Goal: Task Accomplishment & Management: Manage account settings

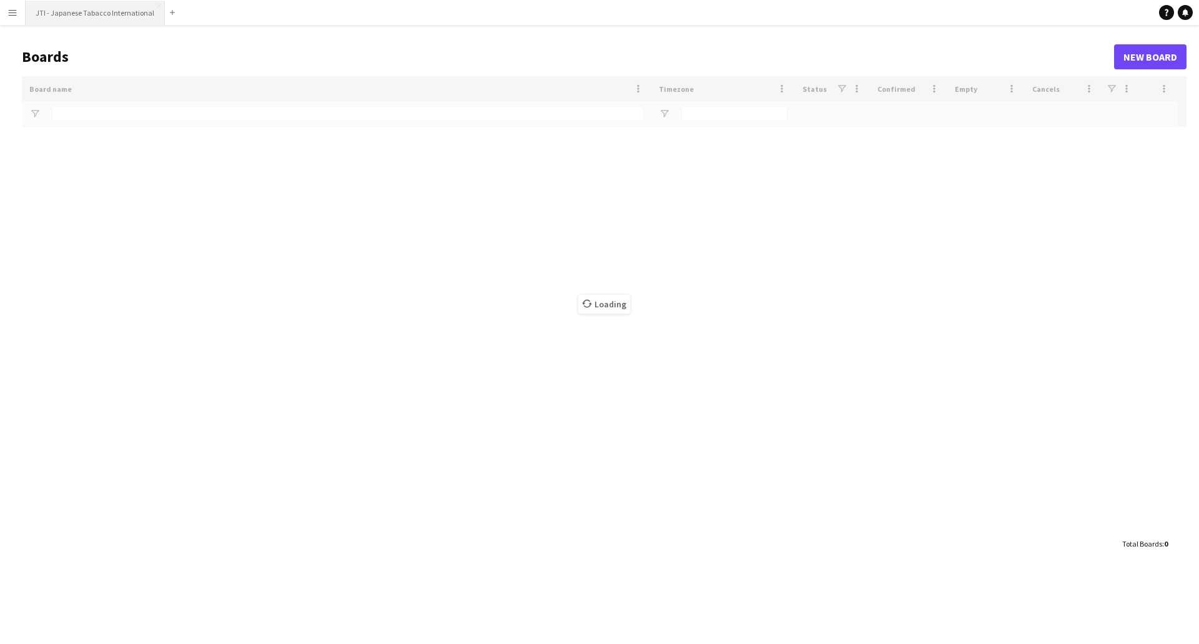
click at [73, 13] on button "JTI - Japanese Tabacco International Close" at bounding box center [95, 13] width 139 height 24
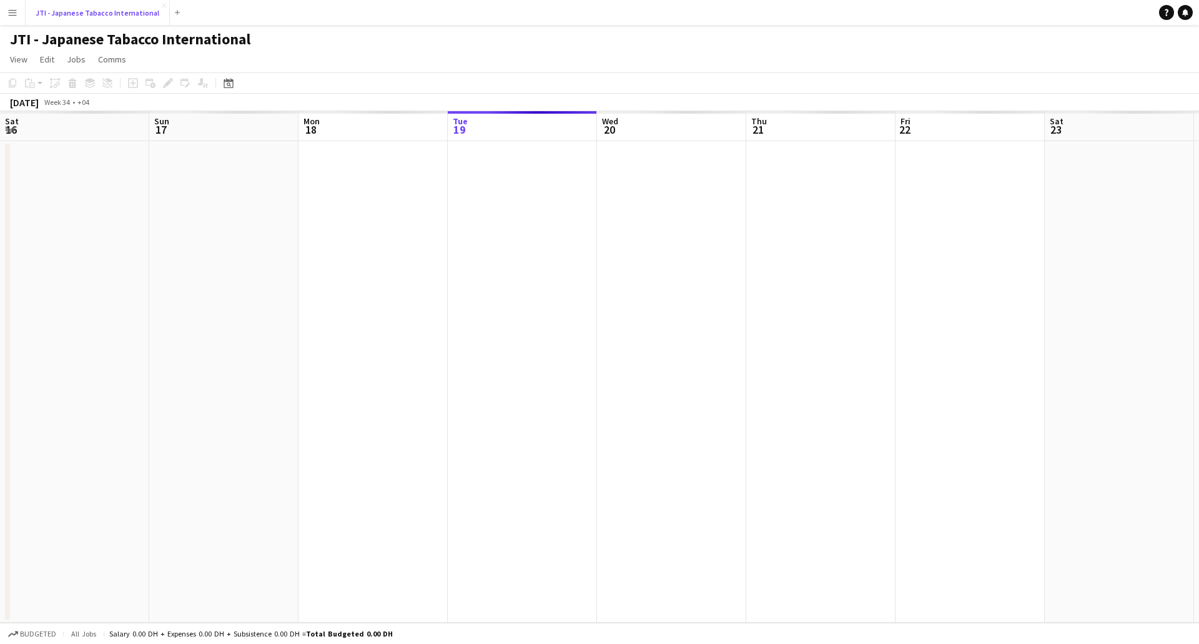
scroll to position [0, 299]
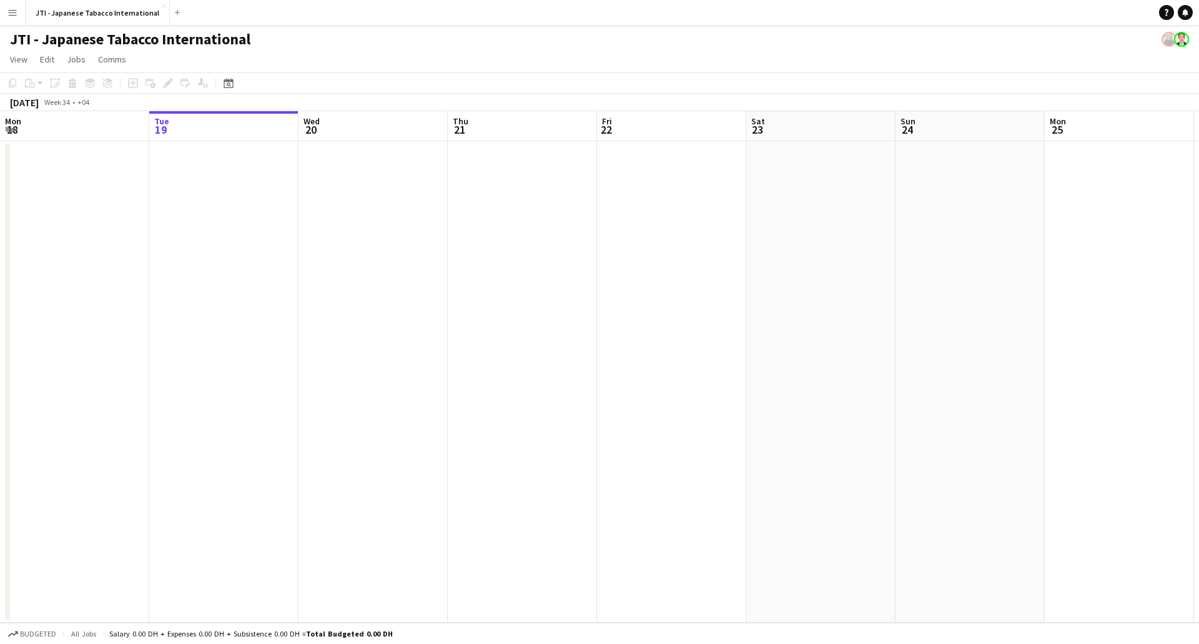
drag, startPoint x: 1101, startPoint y: 270, endPoint x: 781, endPoint y: 275, distance: 319.8
click at [796, 277] on app-calendar-viewport "Sat 16 Sun 17 Mon 18 Tue 19 Wed 20 Thu 21 Fri 22 Sat 23 Sun 24 Mon 25 Tue 26 We…" at bounding box center [599, 367] width 1199 height 512
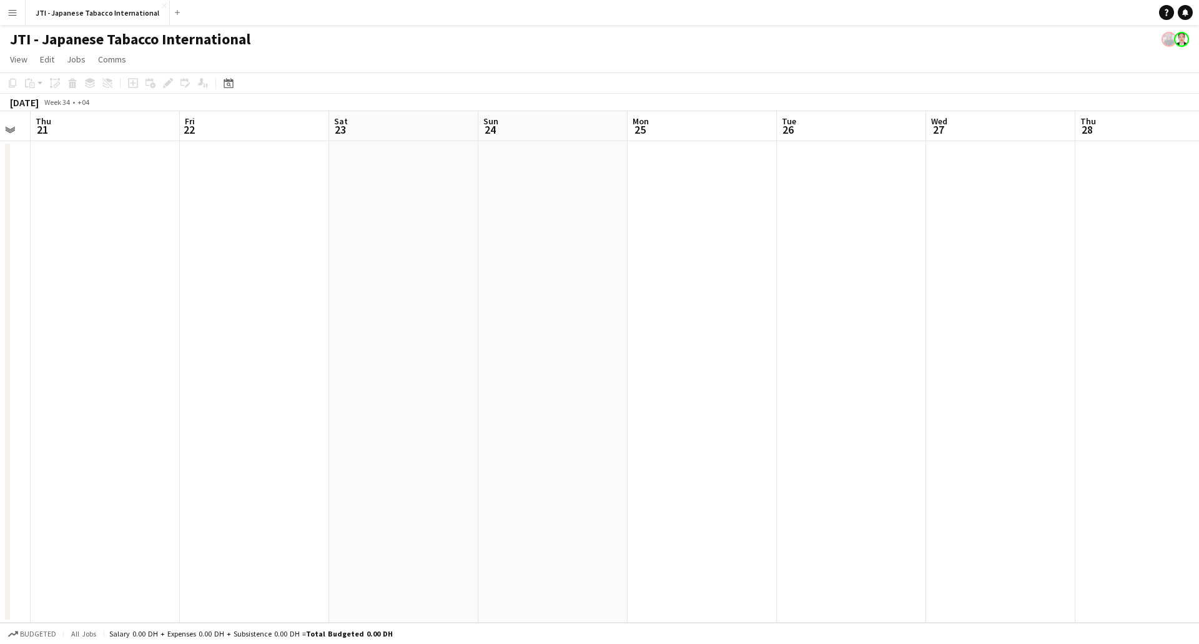
drag, startPoint x: 1046, startPoint y: 302, endPoint x: 838, endPoint y: 302, distance: 207.4
click at [838, 302] on app-calendar-viewport "Mon 18 Tue 19 Wed 20 Thu 21 Fri 22 Sat 23 Sun 24 Mon 25 Tue 26 Wed 27 Thu 28 Fr…" at bounding box center [599, 367] width 1199 height 512
drag, startPoint x: 1115, startPoint y: 305, endPoint x: 741, endPoint y: 300, distance: 373.5
click at [751, 300] on app-calendar-viewport "Tue 19 Wed 20 Thu 21 Fri 22 Sat 23 Sun 24 Mon 25 Tue 26 Wed 27 Thu 28 Fri 29 Sa…" at bounding box center [599, 367] width 1199 height 512
drag, startPoint x: 1187, startPoint y: 304, endPoint x: 899, endPoint y: 319, distance: 288.3
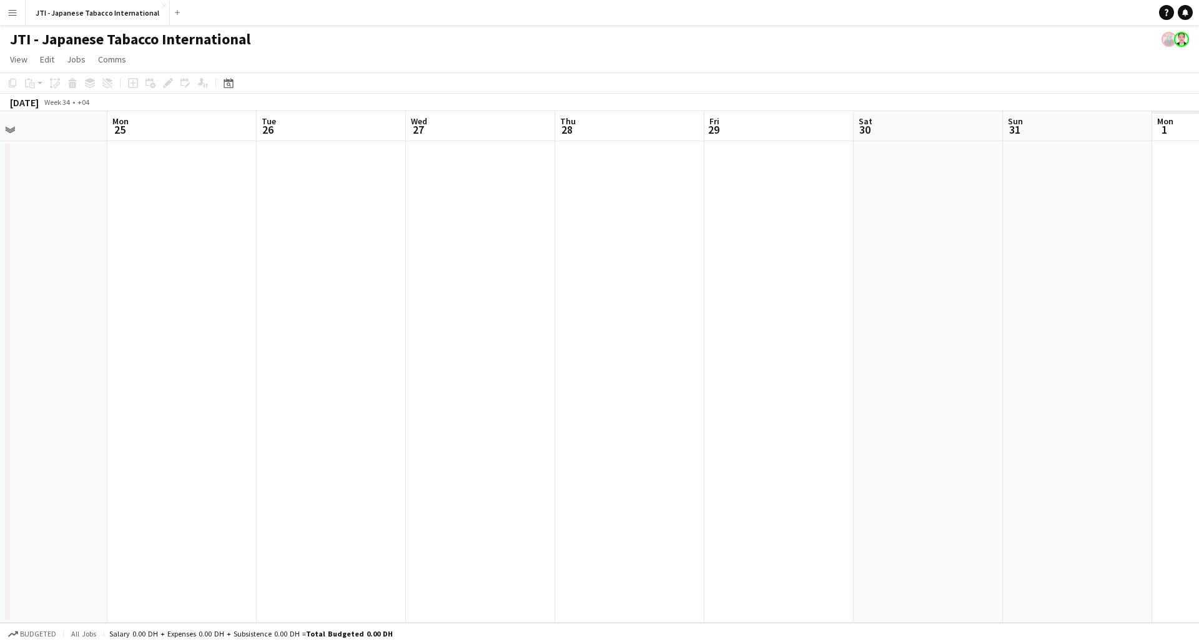
click at [916, 320] on app-calendar-viewport "Thu 21 Fri 22 Sat 23 Sun 24 Mon 25 Tue 26 Wed 27 Thu 28 Fri 29 Sat 30 Sun 31 Mo…" at bounding box center [599, 367] width 1199 height 512
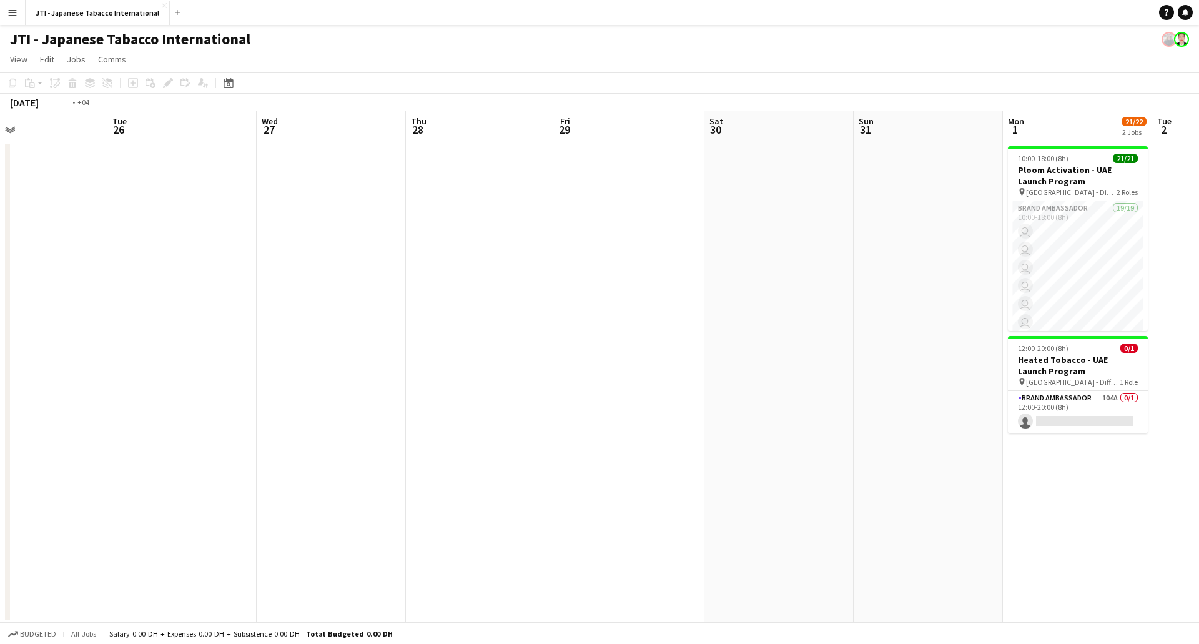
scroll to position [0, 315]
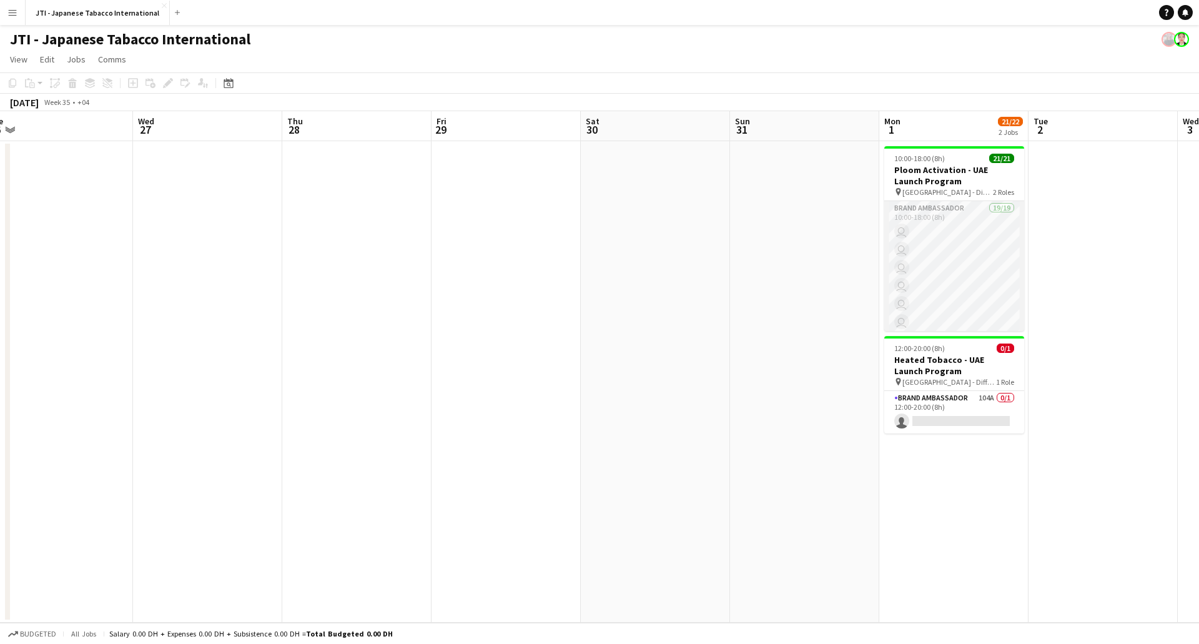
click at [972, 281] on app-card-role "Brand Ambassador 19/19 10:00-18:00 (8h) user user user user user user user user…" at bounding box center [954, 385] width 140 height 369
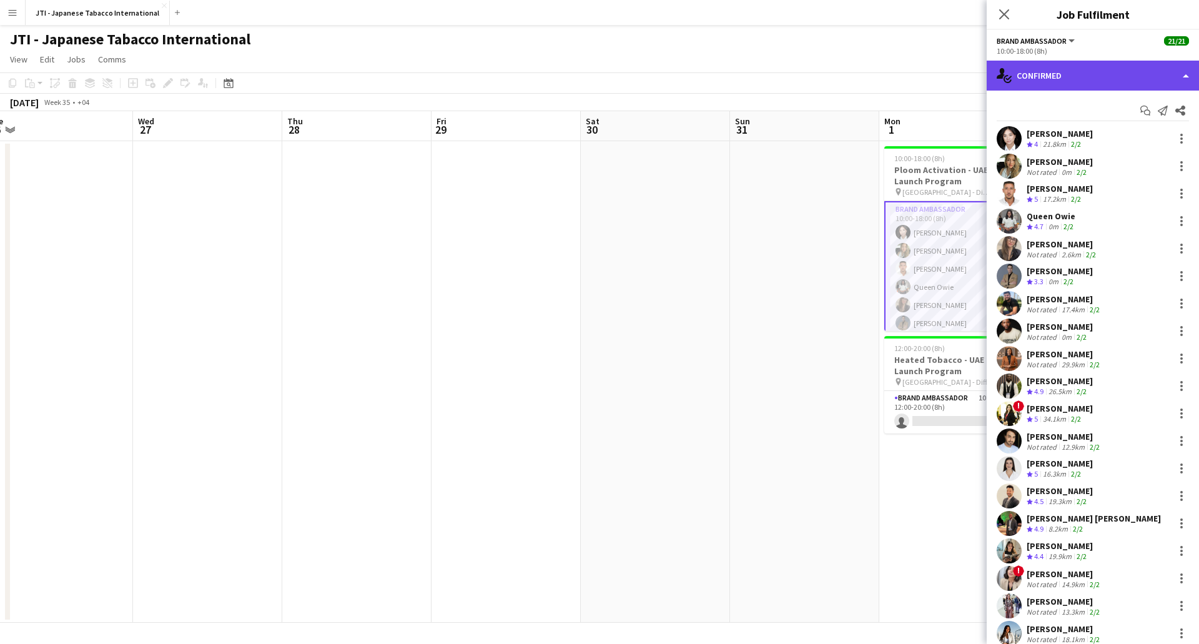
click at [1092, 77] on div "single-neutral-actions-check-2 Confirmed" at bounding box center [1093, 76] width 212 height 30
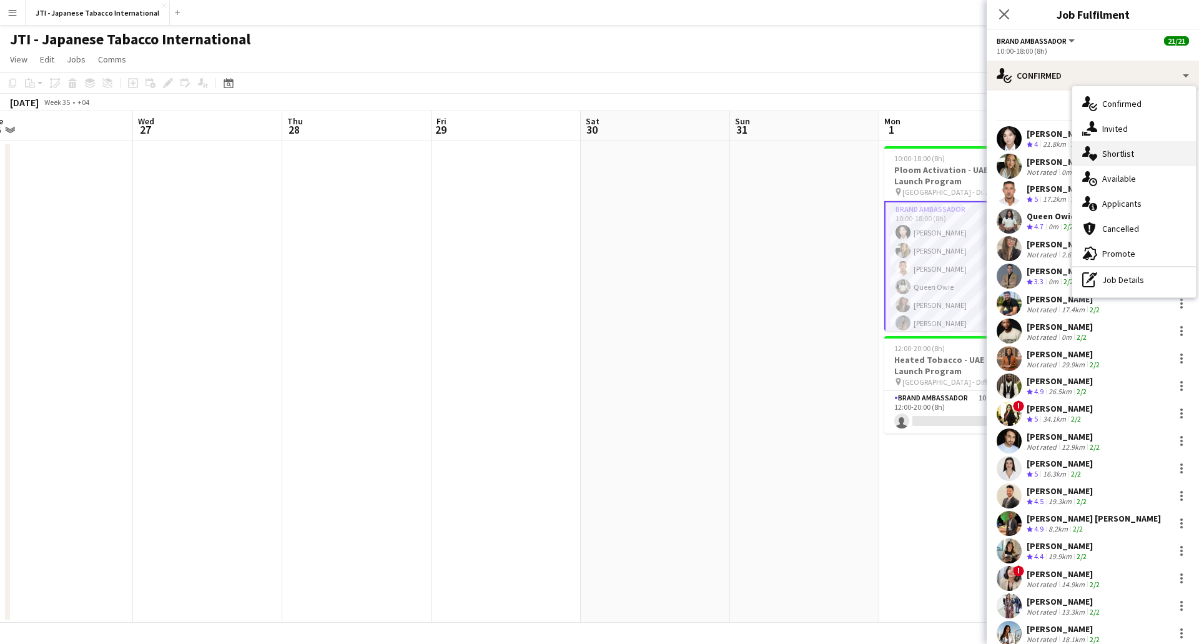
click at [1111, 149] on div "single-neutral-actions-heart Shortlist" at bounding box center [1134, 153] width 124 height 25
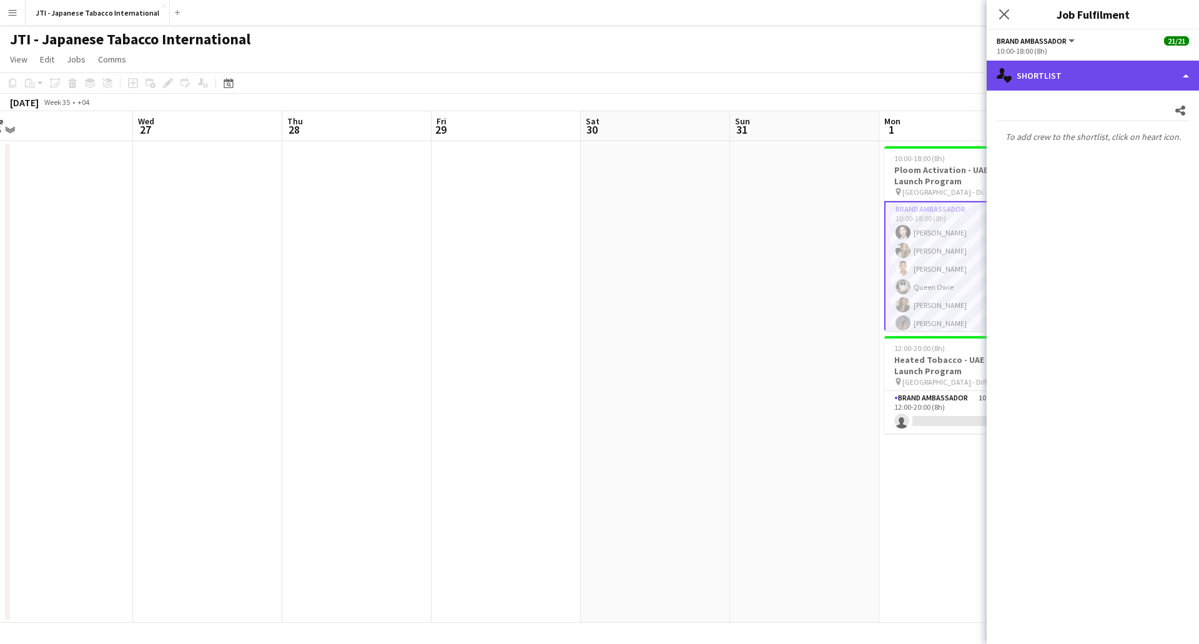
click at [1079, 73] on div "single-neutral-actions-heart Shortlist" at bounding box center [1093, 76] width 212 height 30
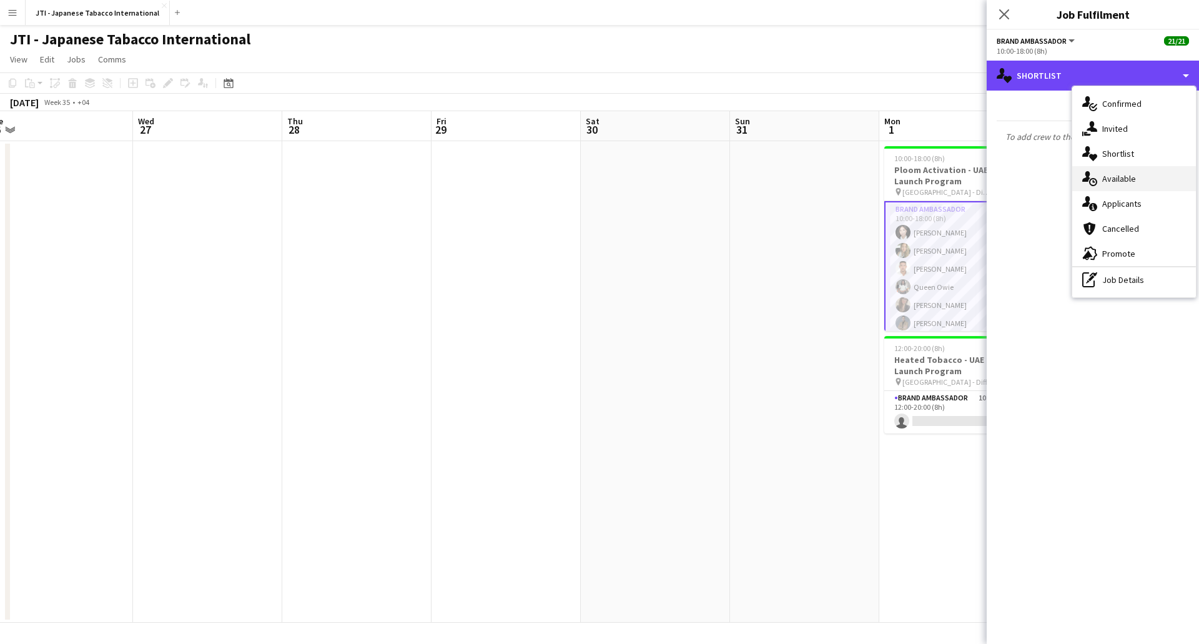
scroll to position [0, 0]
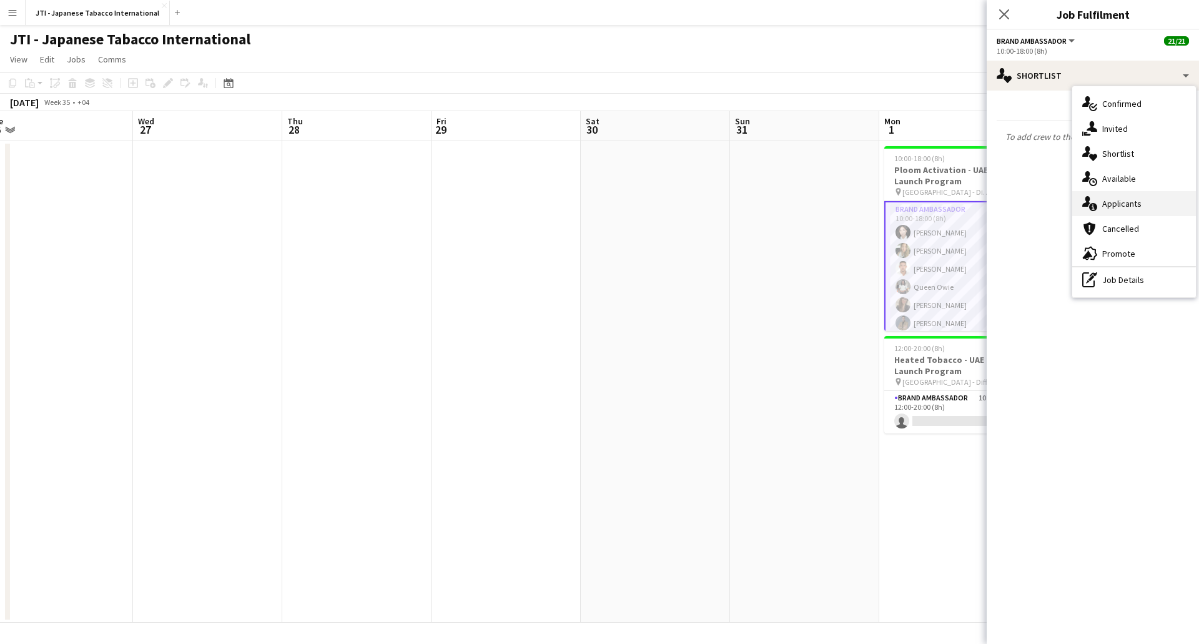
click at [1114, 209] on div "single-neutral-actions-information Applicants" at bounding box center [1134, 203] width 124 height 25
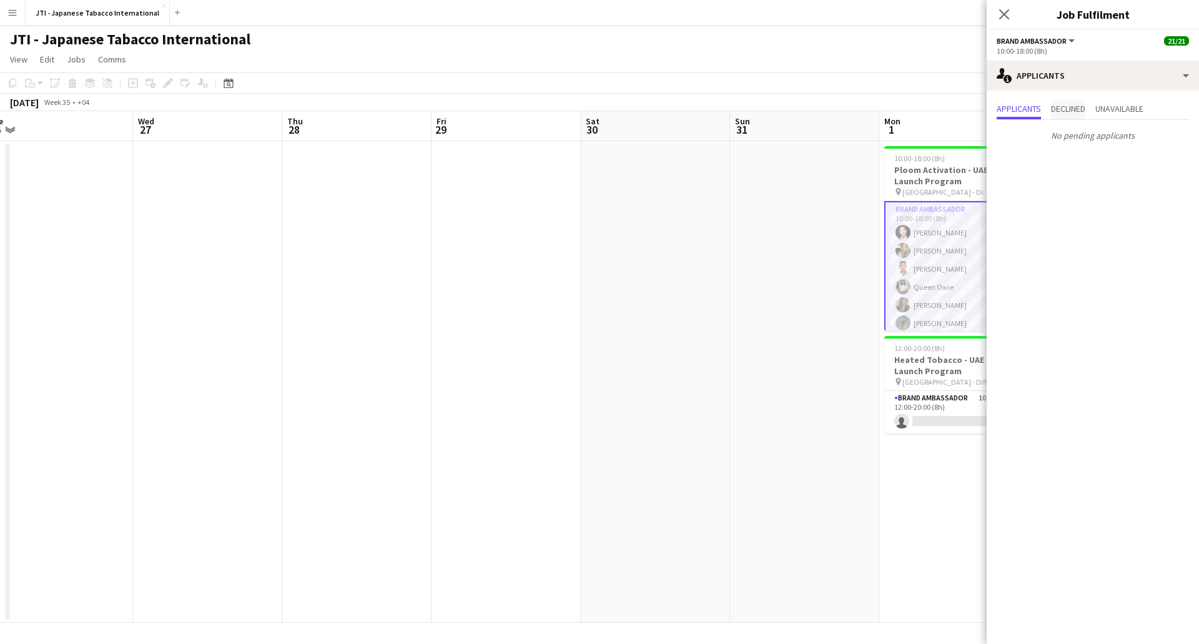
click at [1081, 104] on span "Declined" at bounding box center [1068, 108] width 34 height 9
click at [1126, 109] on span "Unavailable" at bounding box center [1120, 108] width 48 height 9
click at [954, 354] on app-job-card "12:00-20:00 (8h) 0/1 Heated Tobacco - UAE Launch Program pin [GEOGRAPHIC_DATA] …" at bounding box center [954, 384] width 140 height 97
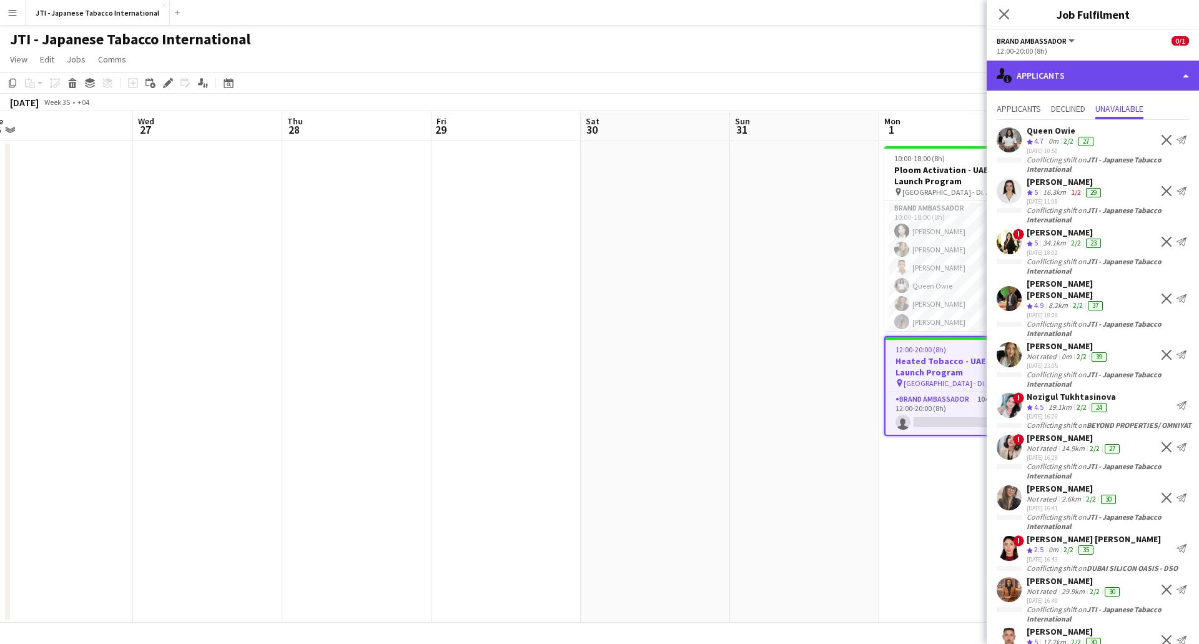
click at [1065, 76] on div "single-neutral-actions-information Applicants" at bounding box center [1093, 76] width 212 height 30
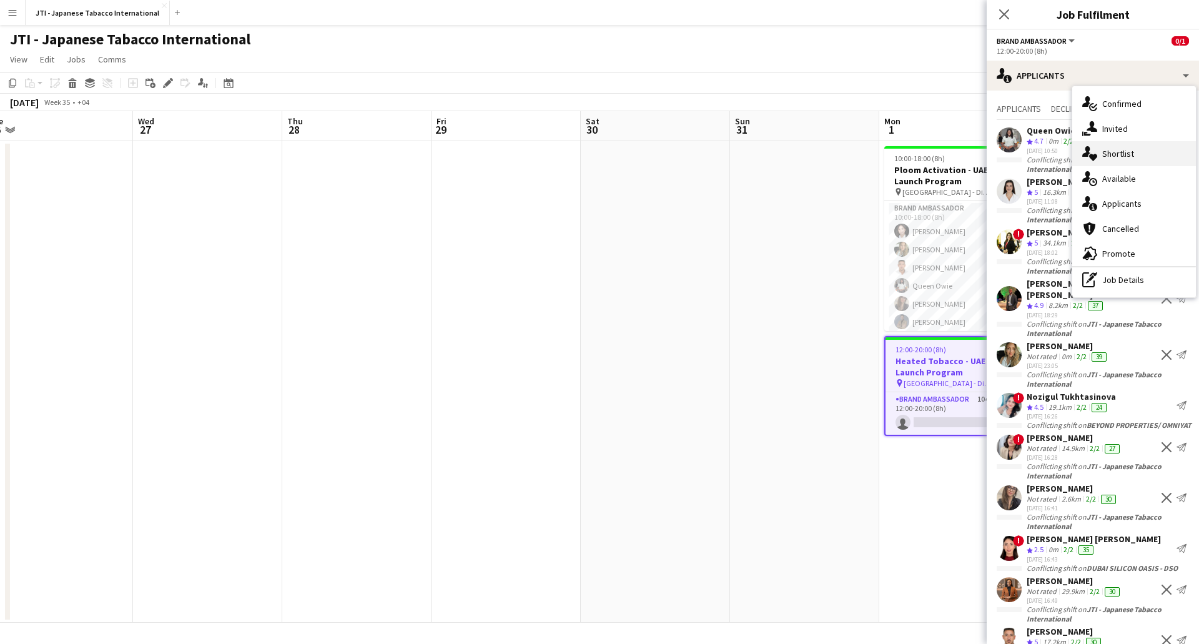
click at [1089, 152] on icon at bounding box center [1086, 151] width 8 height 11
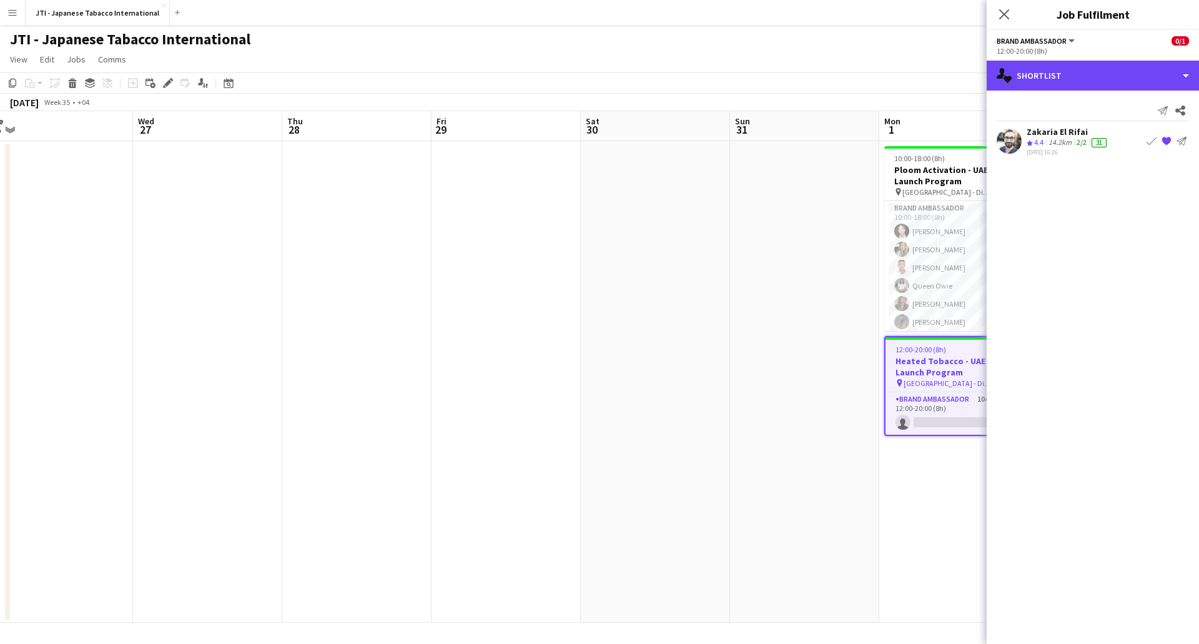
drag, startPoint x: 1071, startPoint y: 80, endPoint x: 1098, endPoint y: 128, distance: 55.4
click at [1071, 79] on div "single-neutral-actions-heart Shortlist" at bounding box center [1093, 76] width 212 height 30
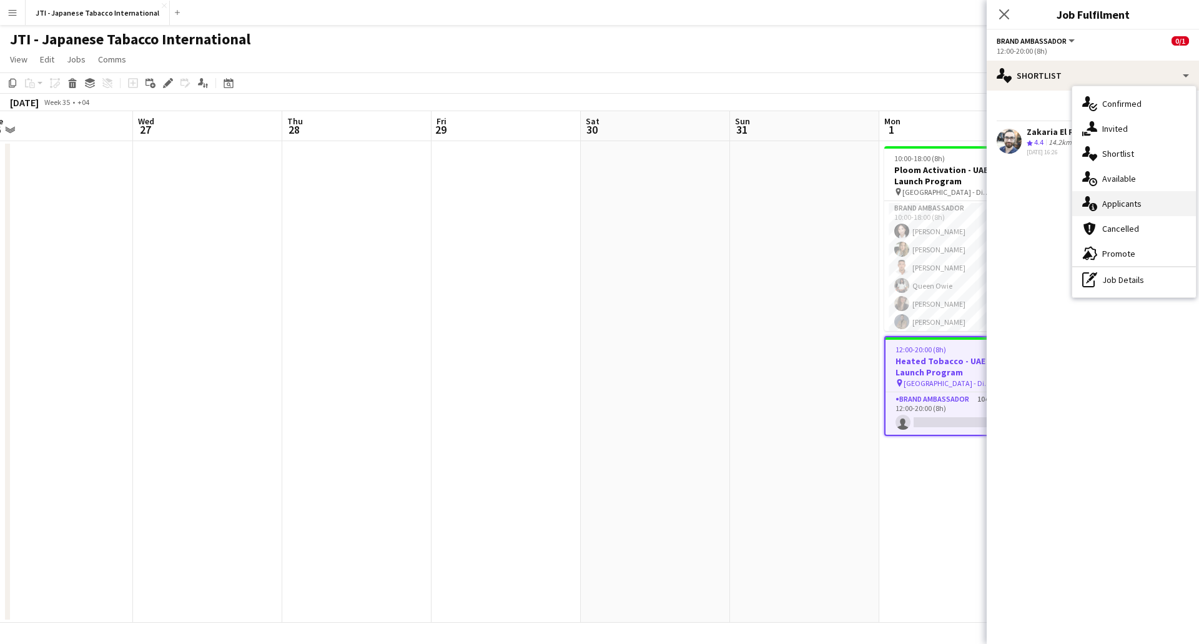
click at [1112, 207] on div "single-neutral-actions-information Applicants" at bounding box center [1134, 203] width 124 height 25
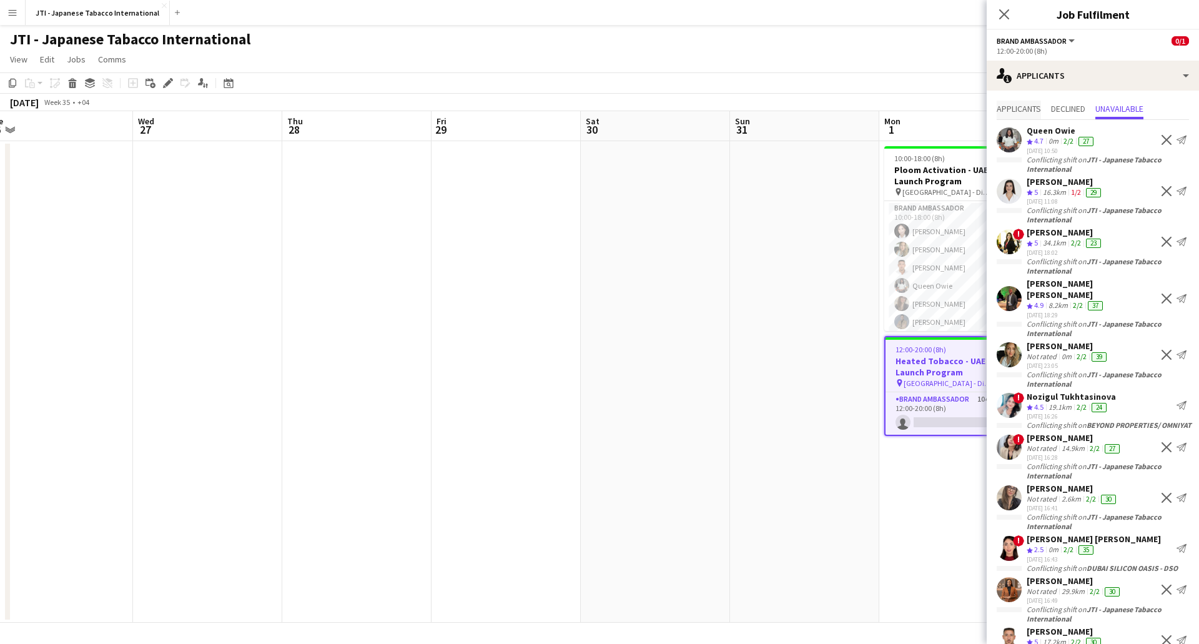
click at [1027, 104] on span "Applicants" at bounding box center [1019, 108] width 44 height 9
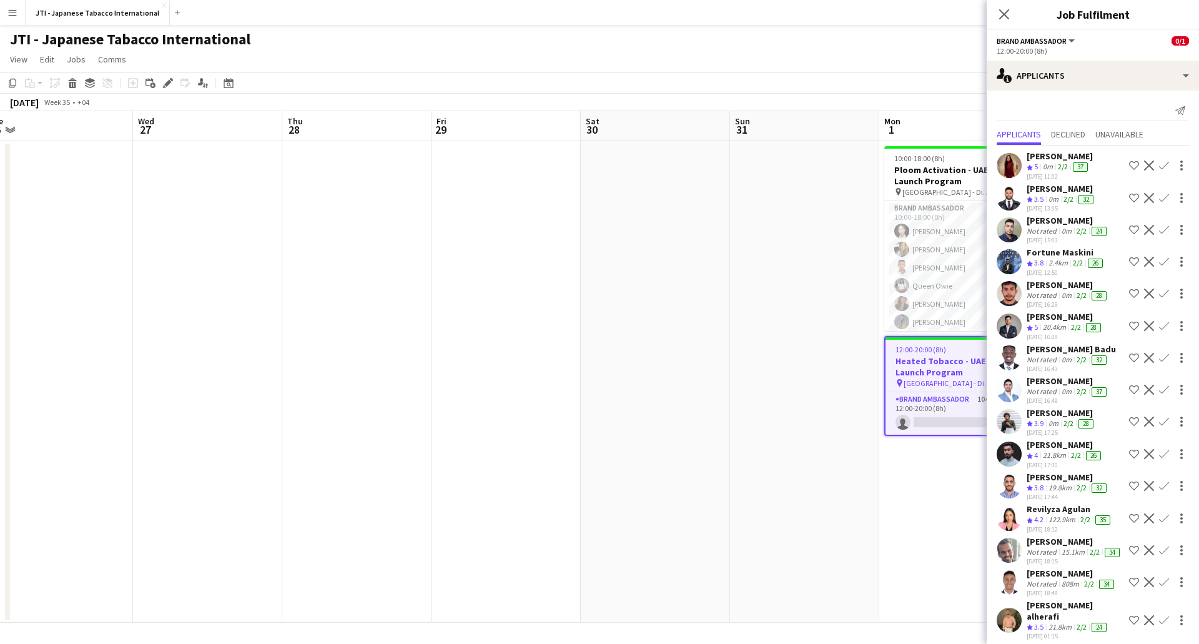
click at [422, 484] on app-date-cell at bounding box center [356, 382] width 149 height 482
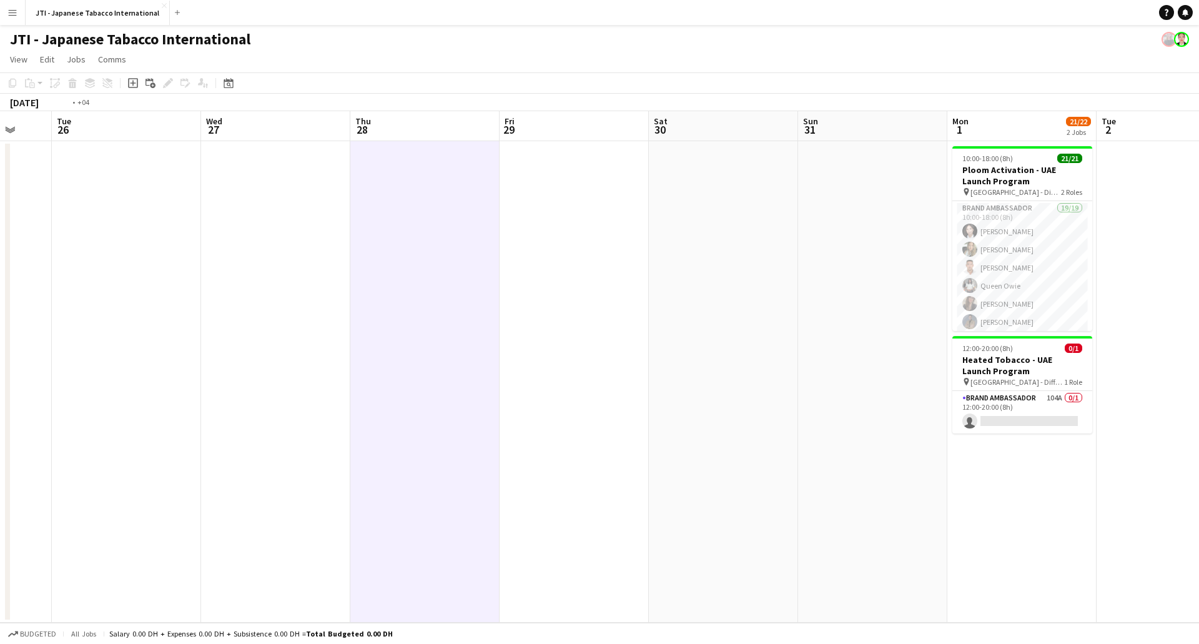
drag, startPoint x: 367, startPoint y: 452, endPoint x: 975, endPoint y: 430, distance: 608.1
click at [1096, 424] on app-calendar-viewport "Sun 24 Mon 25 Tue 26 Wed 27 Thu 28 Fri 29 Sat 30 Sun 31 Mon 1 21/22 2 Jobs Tue …" at bounding box center [599, 367] width 1199 height 512
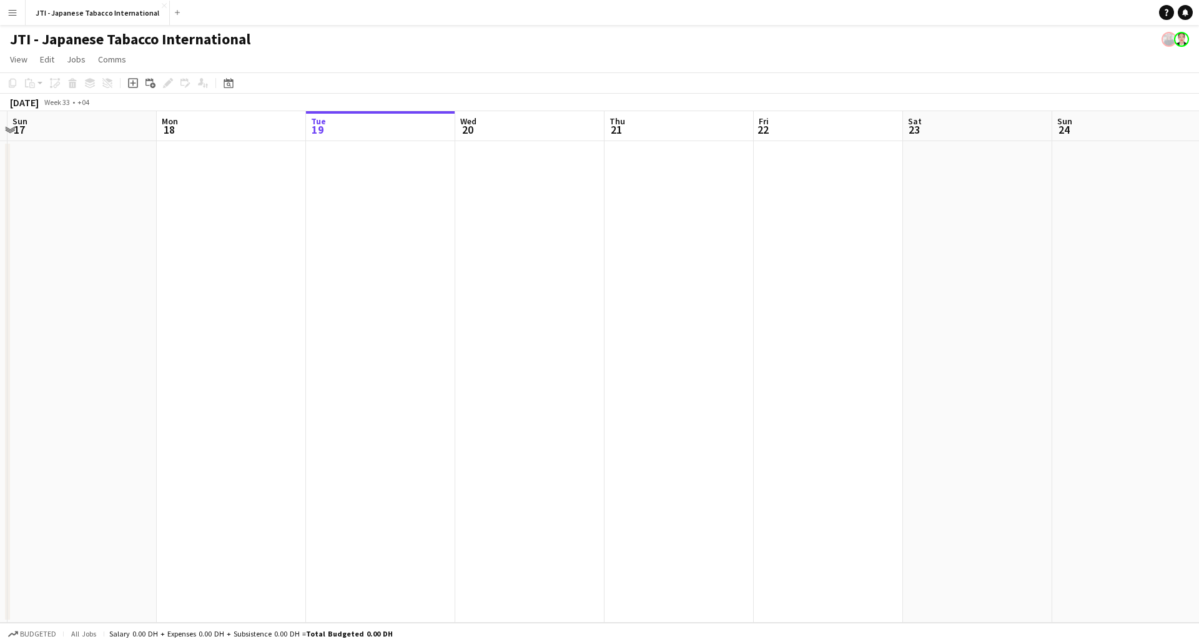
drag, startPoint x: 592, startPoint y: 444, endPoint x: 826, endPoint y: 452, distance: 234.3
click at [992, 444] on app-calendar-viewport "Fri 15 Sat 16 Sun 17 Mon 18 Tue 19 Wed 20 Thu 21 Fri 22 Sat 23 Sun 24 Mon 25 Tu…" at bounding box center [599, 367] width 1199 height 512
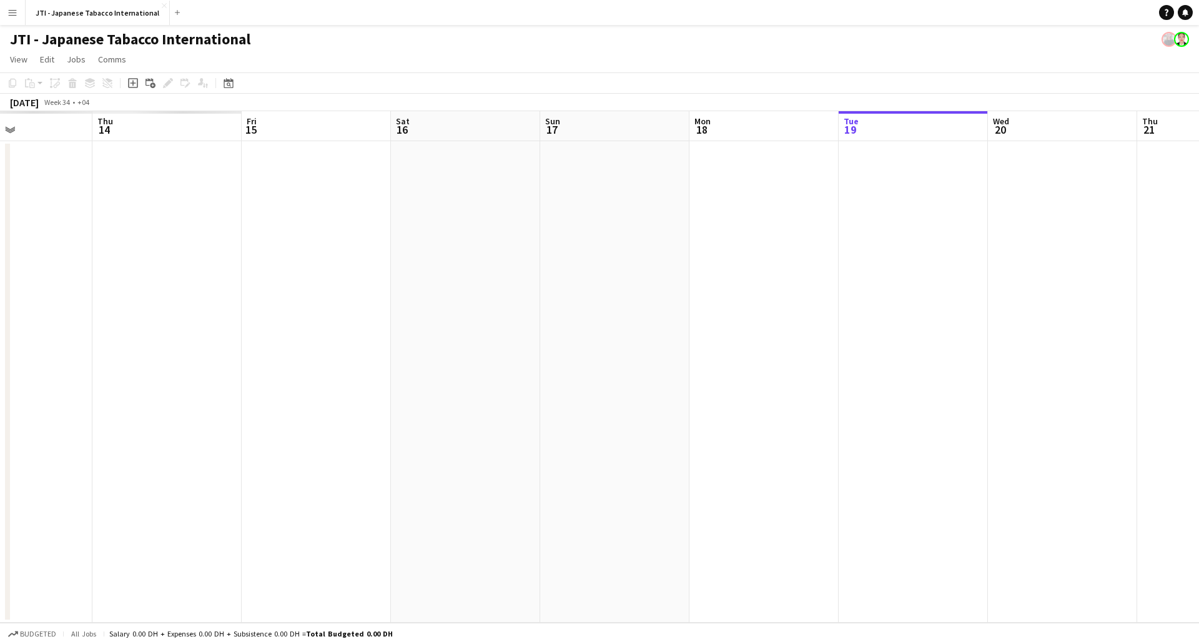
drag, startPoint x: 237, startPoint y: 447, endPoint x: 773, endPoint y: 447, distance: 535.9
click at [791, 449] on app-calendar-viewport "Mon 11 Tue 12 Wed 13 Thu 14 Fri 15 Sat 16 Sun 17 Mon 18 Tue 19 Wed 20 Thu 21 Fr…" at bounding box center [599, 367] width 1199 height 512
drag, startPoint x: 269, startPoint y: 458, endPoint x: 992, endPoint y: 448, distance: 723.4
click at [992, 448] on app-calendar-viewport "Sun 10 Mon 11 Tue 12 Wed 13 Thu 14 Fri 15 Sat 16 Sun 17 Mon 18 Tue 19 Wed 20 Th…" at bounding box center [599, 367] width 1199 height 512
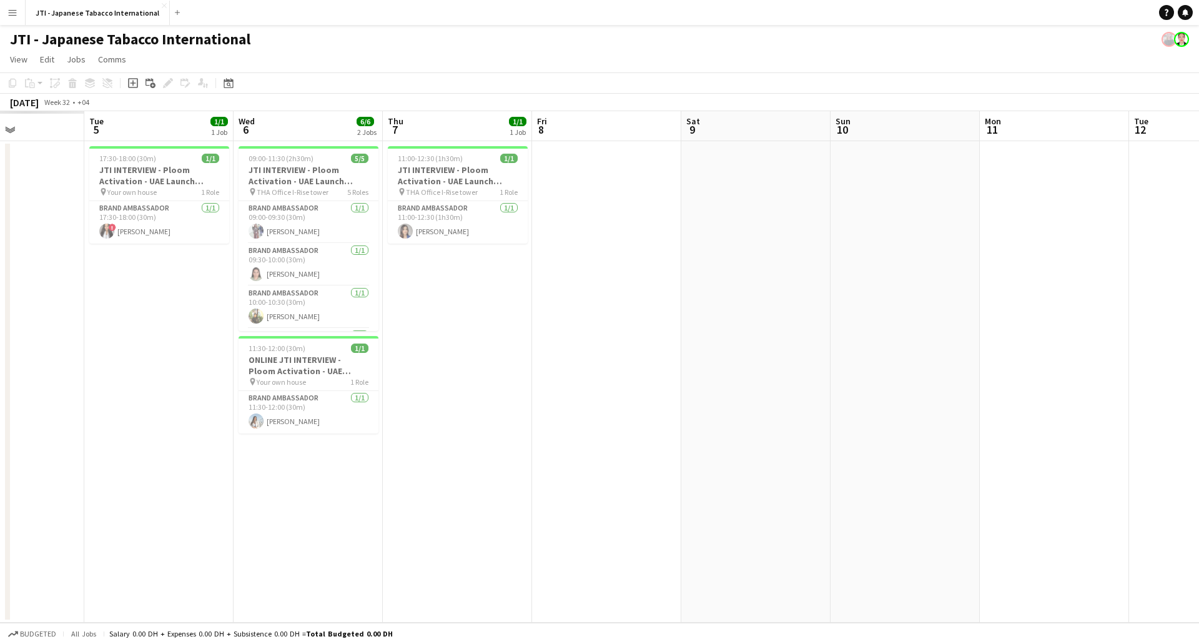
drag, startPoint x: 824, startPoint y: 426, endPoint x: 345, endPoint y: 433, distance: 479.7
click at [954, 420] on app-calendar-viewport "Sat 2 Sun 3 Mon 4 Tue 5 1/1 1 Job Wed 6 6/6 2 Jobs Thu 7 1/1 1 Job Fri 8 Sat 9 …" at bounding box center [599, 367] width 1199 height 512
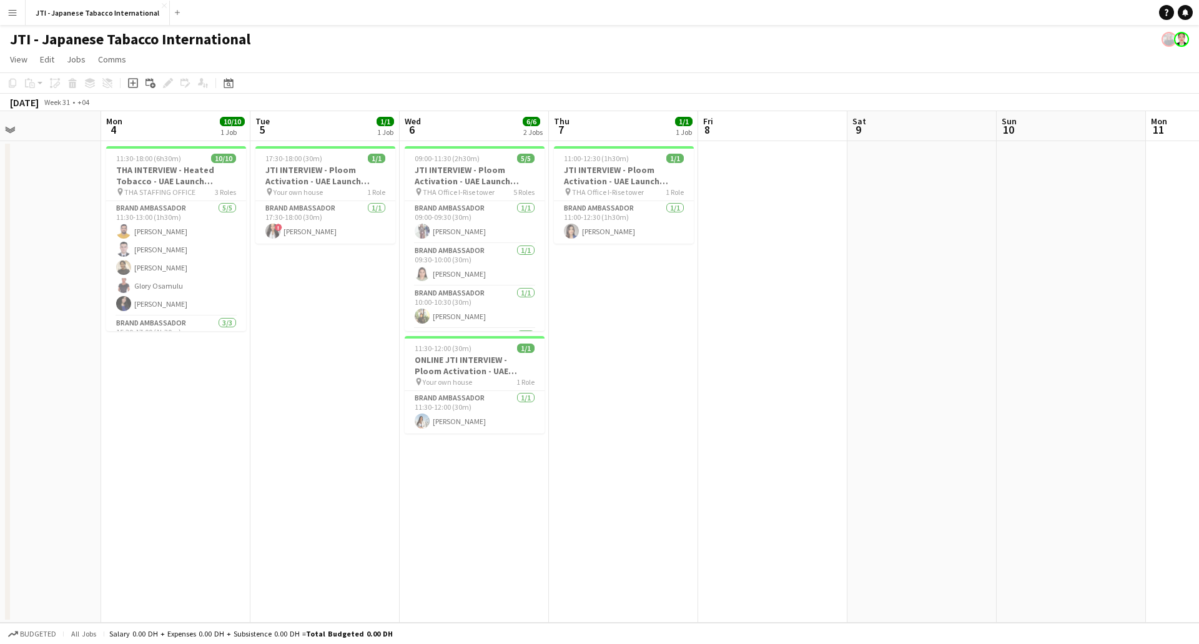
scroll to position [0, 312]
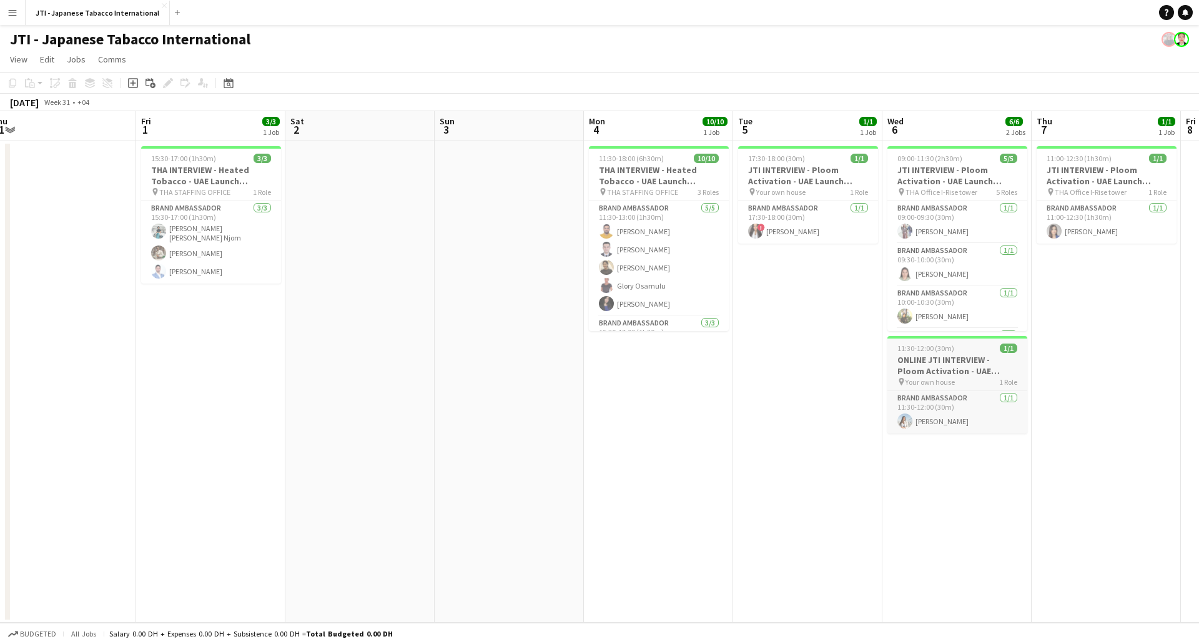
drag, startPoint x: 718, startPoint y: 429, endPoint x: 941, endPoint y: 382, distance: 228.0
click at [801, 428] on app-calendar-viewport "Tue 29 9/9 1 Job Wed 30 4/4 1 Job Thu 31 Fri 1 3/3 1 Job Sat 2 Sun 3 Mon 4 10/1…" at bounding box center [599, 367] width 1199 height 512
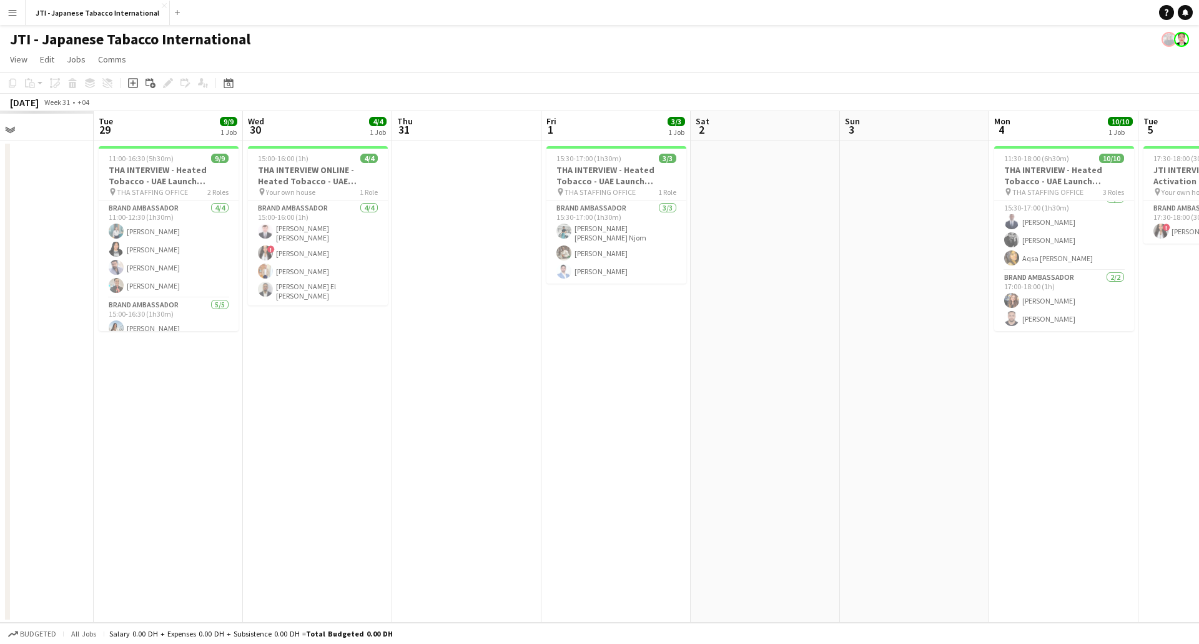
scroll to position [0, 337]
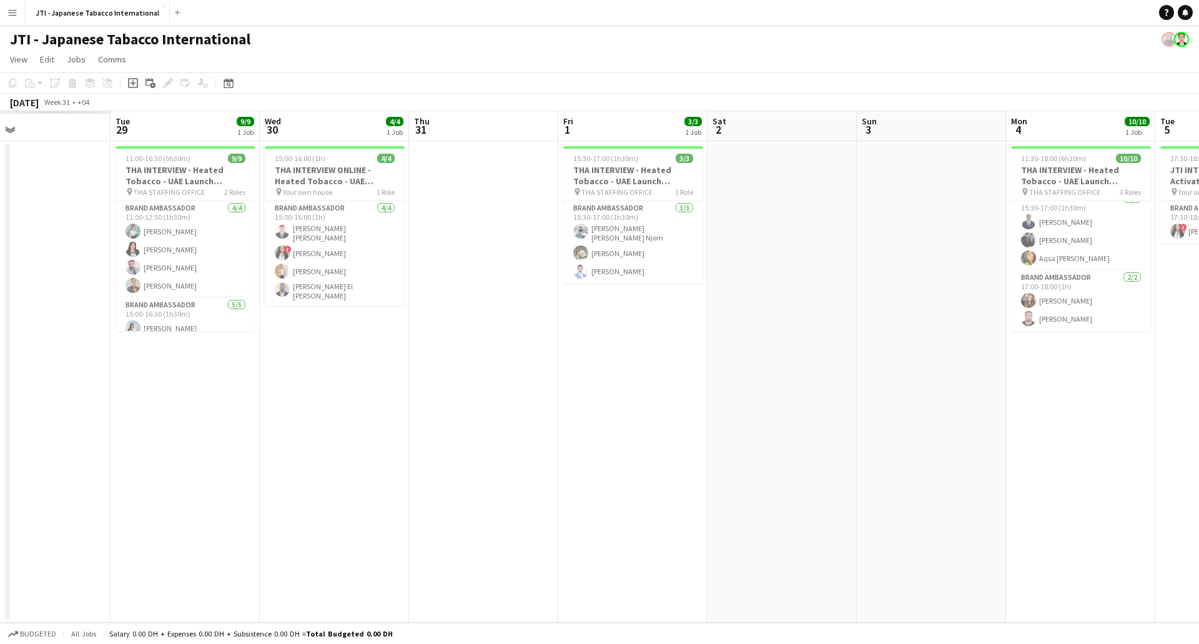
drag, startPoint x: 297, startPoint y: 347, endPoint x: 659, endPoint y: 350, distance: 362.3
click at [659, 350] on app-calendar-viewport "Sat 26 Sun 27 Mon 28 Tue 29 9/9 1 Job Wed 30 4/4 1 Job Thu 31 Fri 1 3/3 1 Job S…" at bounding box center [599, 367] width 1199 height 512
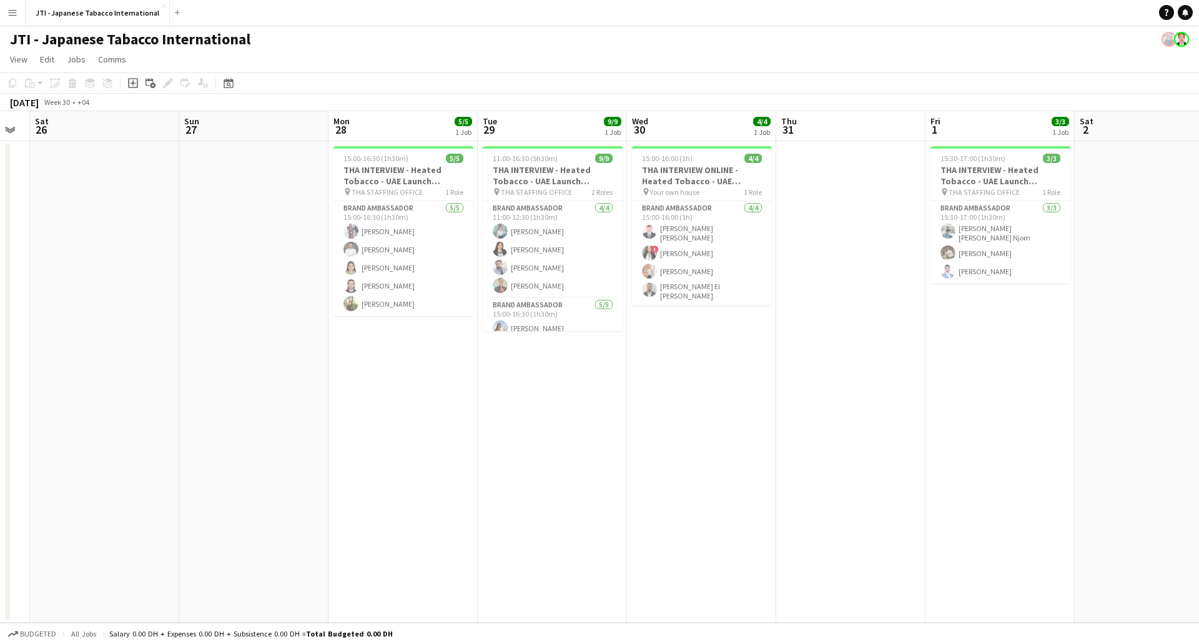
scroll to position [0, 263]
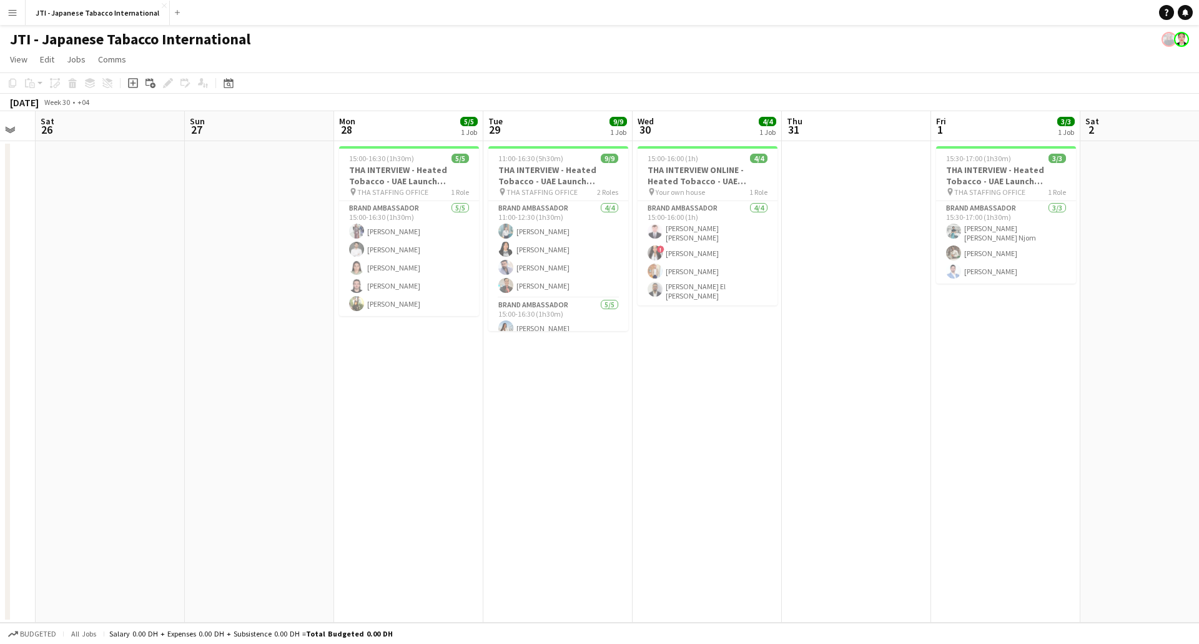
drag, startPoint x: 413, startPoint y: 395, endPoint x: 736, endPoint y: 408, distance: 323.8
click at [736, 408] on app-calendar-viewport "Thu 24 Fri 25 Sat 26 Sun 27 Mon 28 5/5 1 Job Tue 29 9/9 1 Job Wed 30 4/4 1 Job …" at bounding box center [599, 367] width 1199 height 512
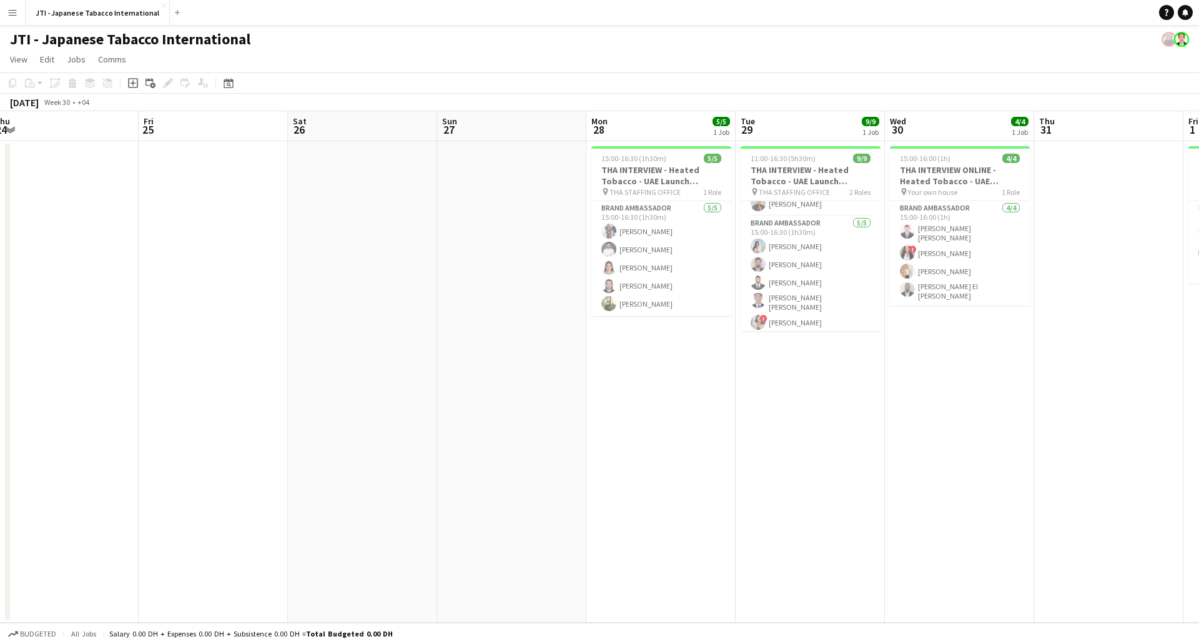
scroll to position [0, 269]
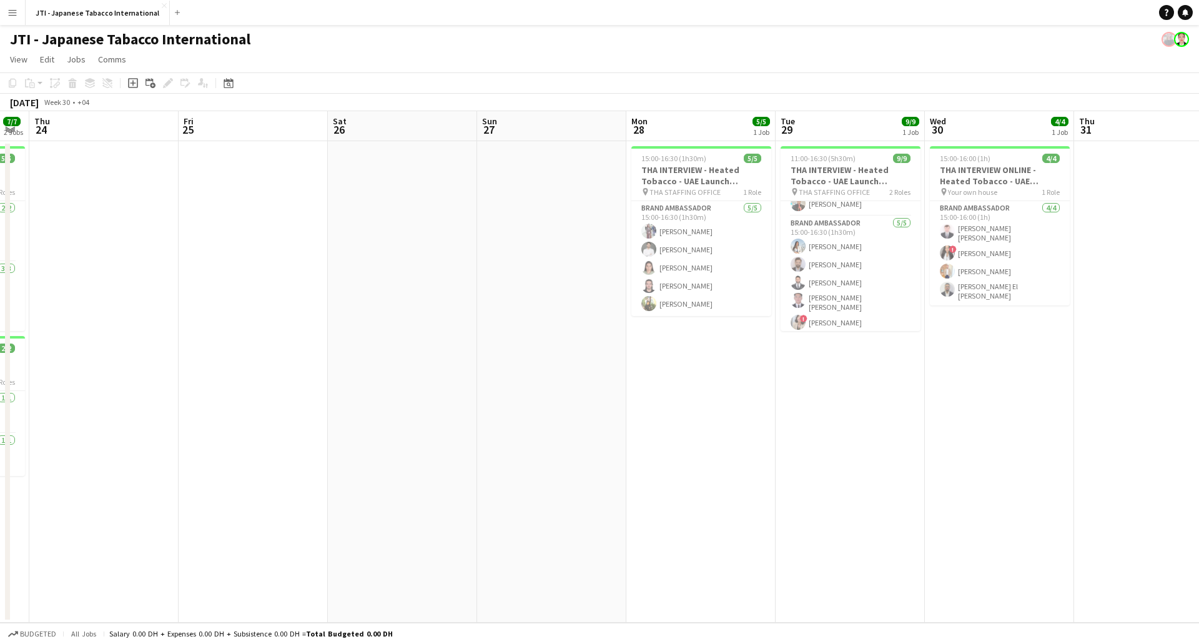
drag, startPoint x: 466, startPoint y: 390, endPoint x: 736, endPoint y: 345, distance: 273.5
click at [758, 400] on app-calendar-viewport "Tue 22 11/11 2 Jobs Wed 23 7/7 2 Jobs Thu 24 Fri 25 Sat 26 Sun 27 Mon 28 5/5 1 …" at bounding box center [599, 367] width 1199 height 512
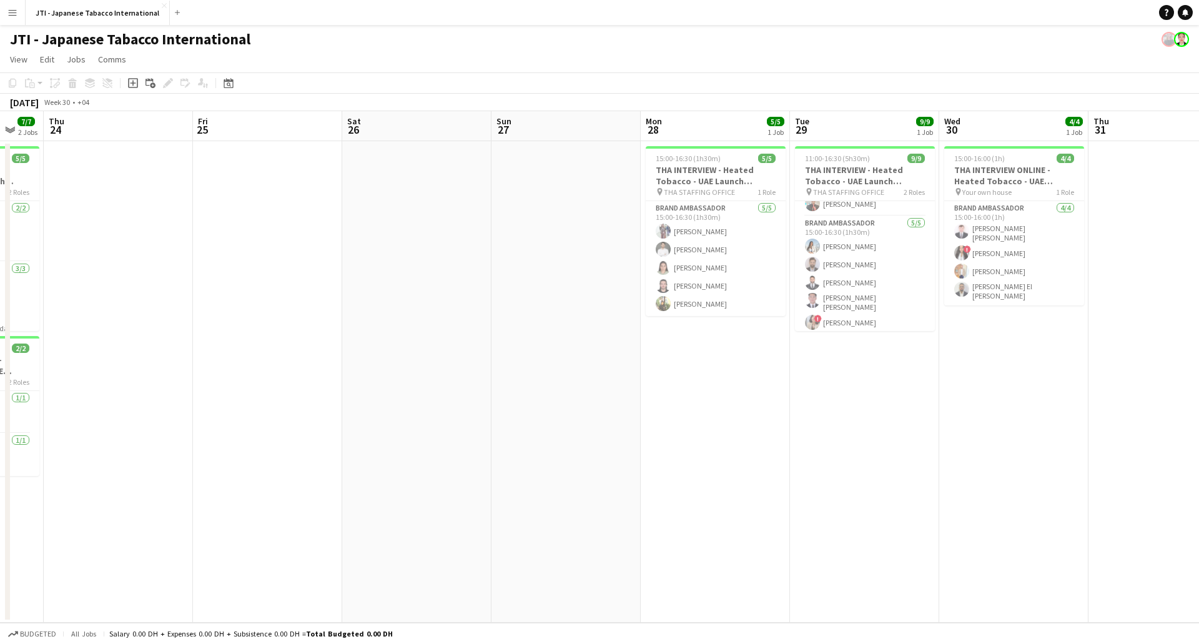
drag, startPoint x: 177, startPoint y: 386, endPoint x: 560, endPoint y: 337, distance: 386.0
click at [212, 387] on app-calendar-viewport "Tue 22 11/11 2 Jobs Wed 23 7/7 2 Jobs Thu 24 Fri 25 Sat 26 Sun 27 Mon 28 5/5 1 …" at bounding box center [599, 367] width 1199 height 512
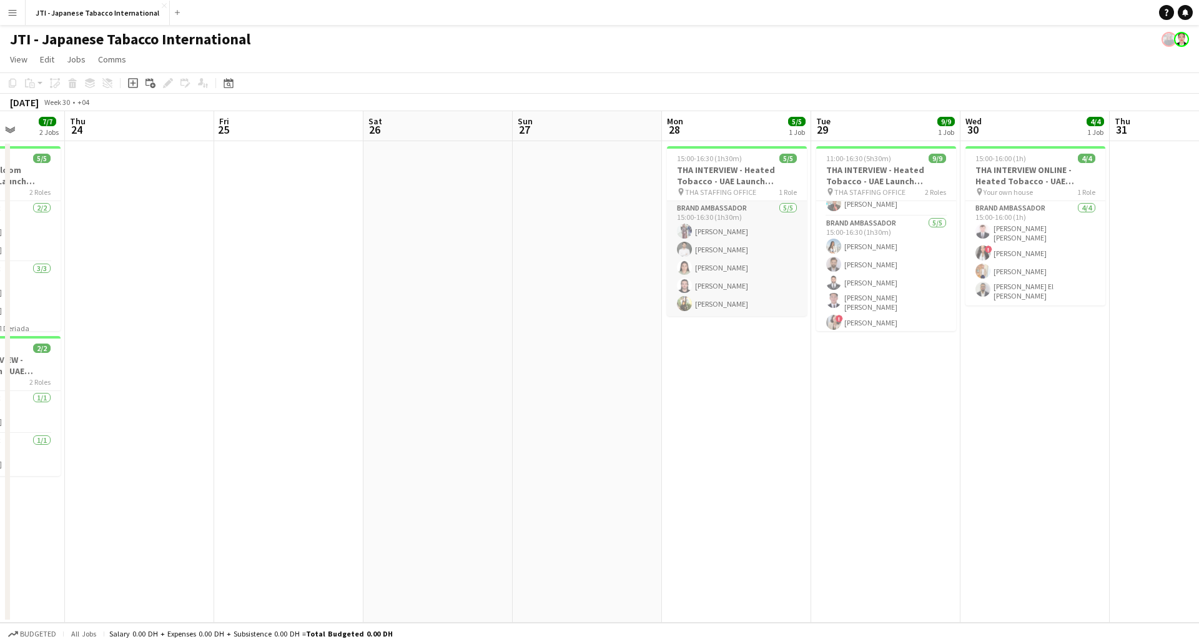
click at [725, 304] on app-card-role "Brand Ambassador [DATE] 15:00-16:30 (1h30m) [PERSON_NAME] [PERSON_NAME] [PERSON…" at bounding box center [737, 258] width 140 height 115
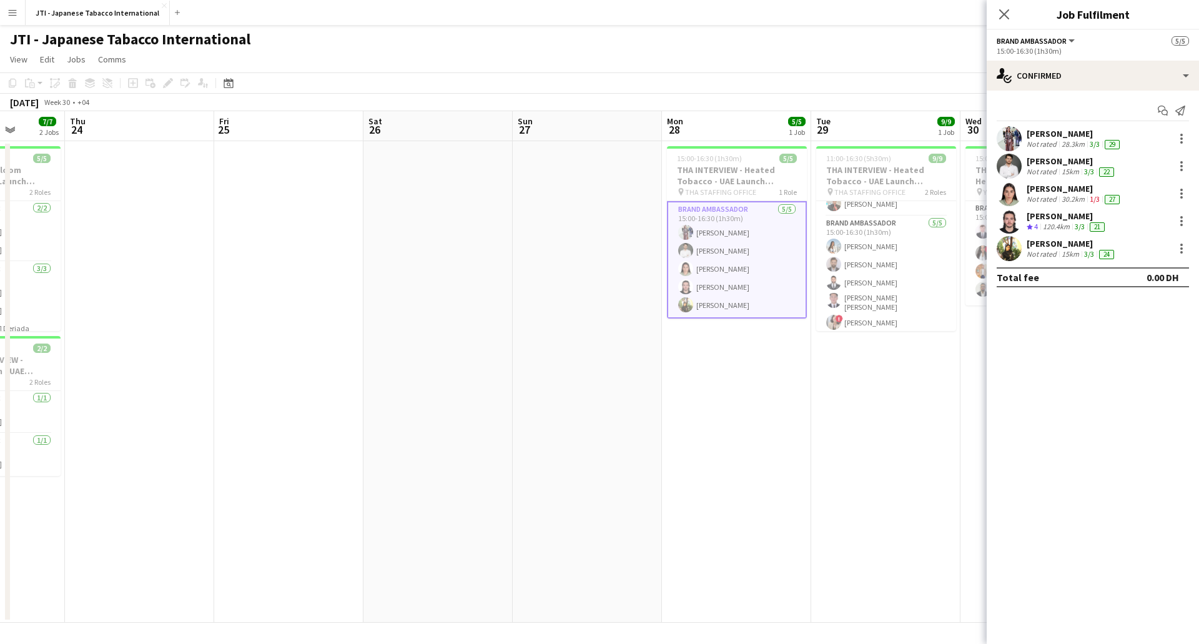
click at [1066, 248] on div "[PERSON_NAME]" at bounding box center [1072, 243] width 90 height 11
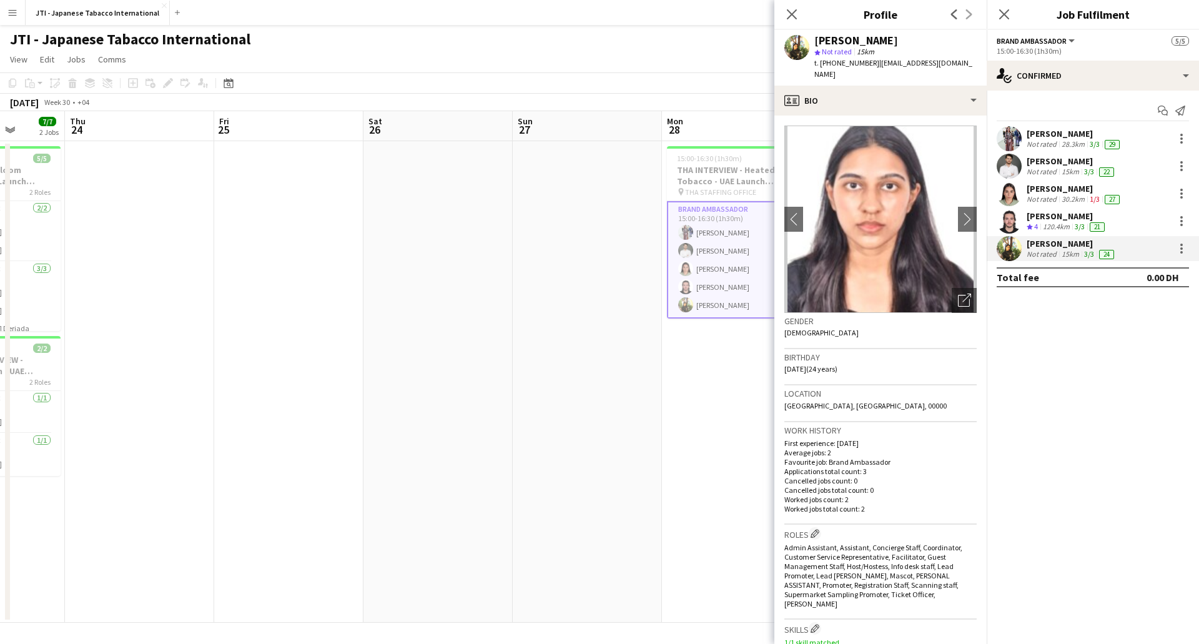
click at [870, 425] on h3 "Work history" at bounding box center [880, 430] width 192 height 11
click at [871, 425] on h3 "Work history" at bounding box center [880, 430] width 192 height 11
click at [849, 643] on span "UAE Residency Visa" at bounding box center [832, 654] width 64 height 9
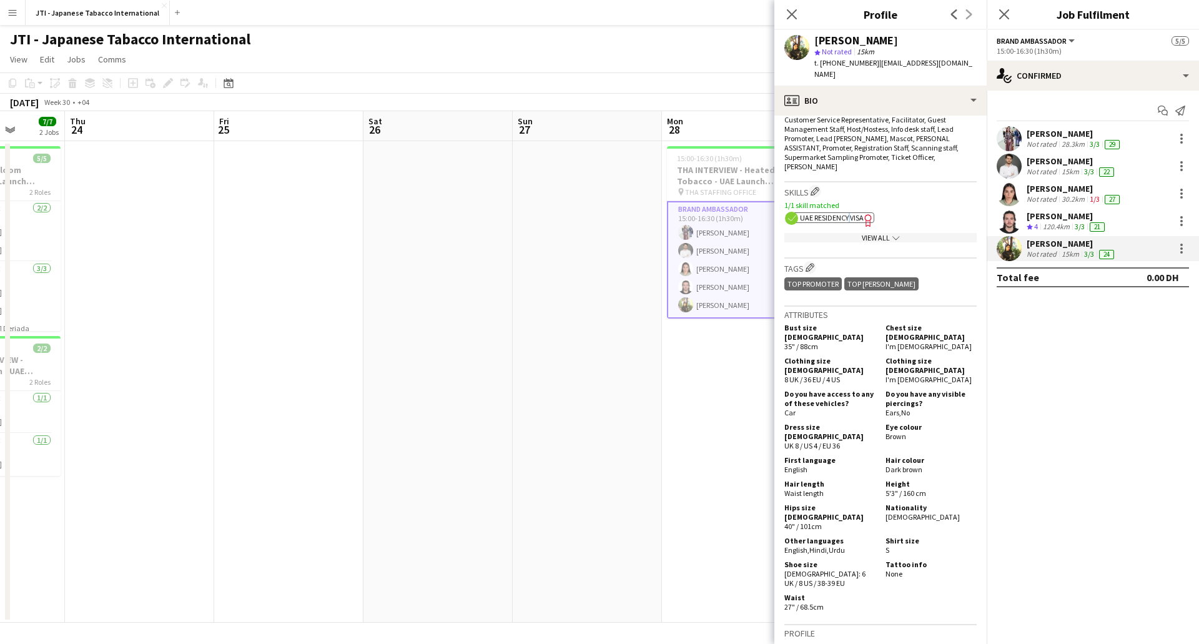
click at [534, 339] on app-date-cell at bounding box center [587, 382] width 149 height 482
